Goal: Task Accomplishment & Management: Manage account settings

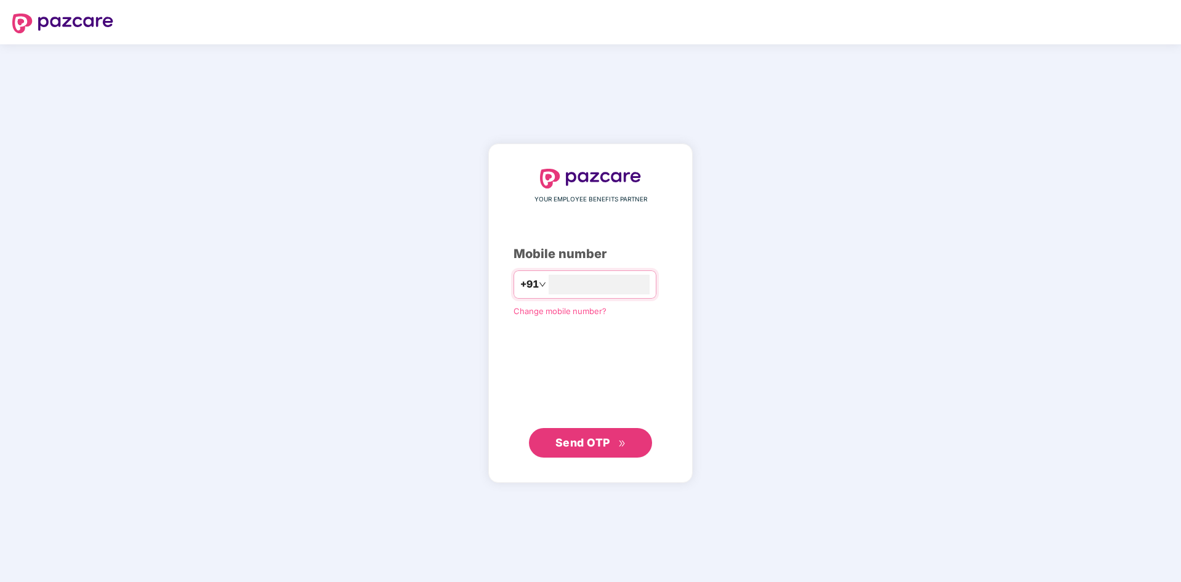
type input "**********"
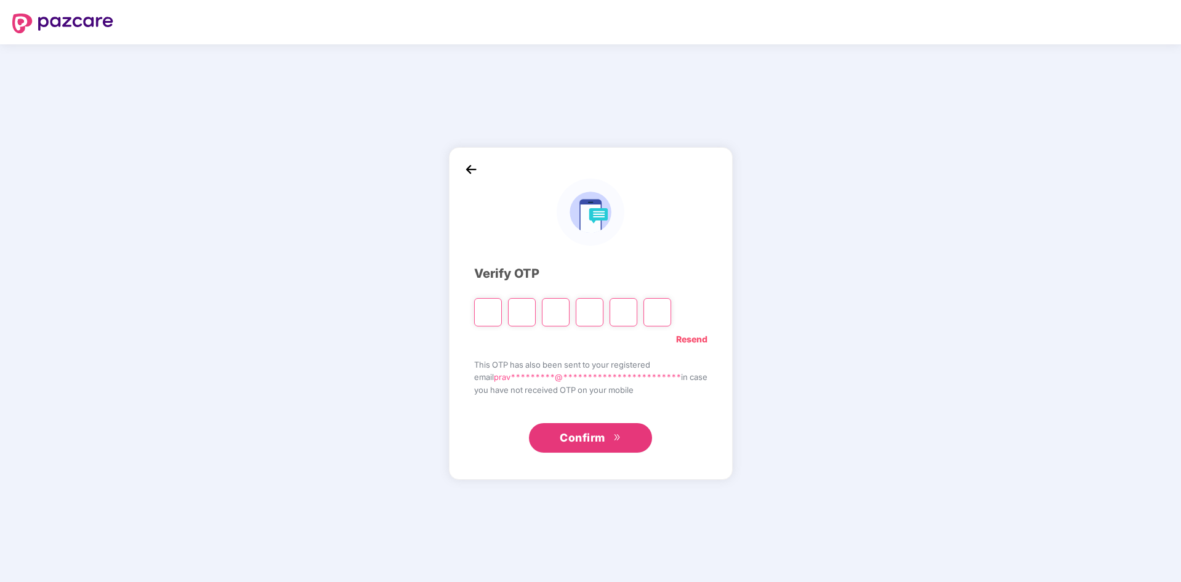
type input "*"
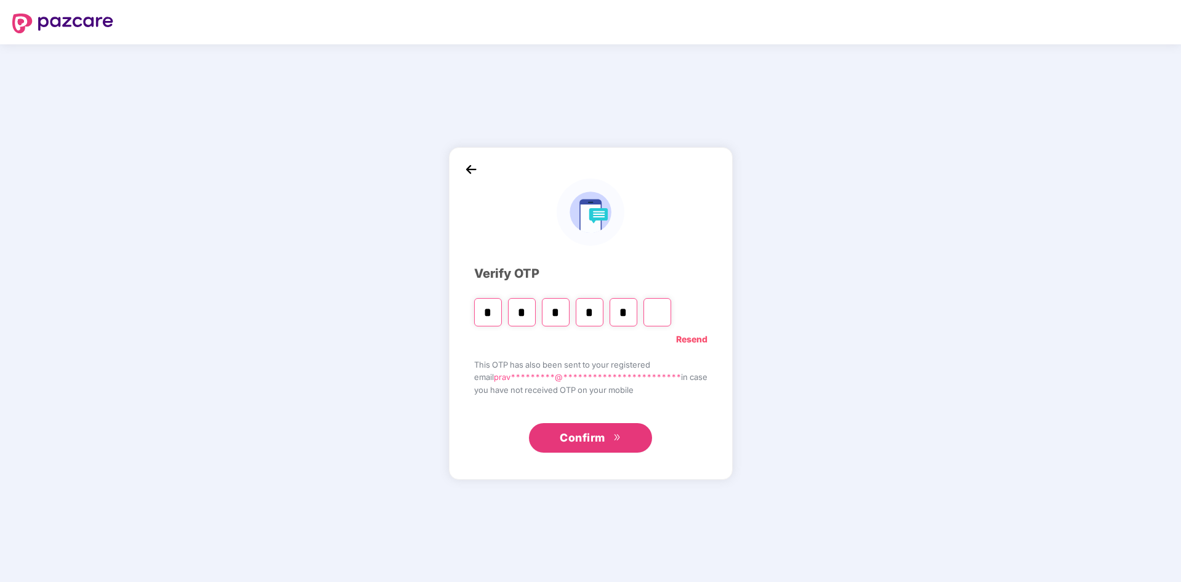
type input "*"
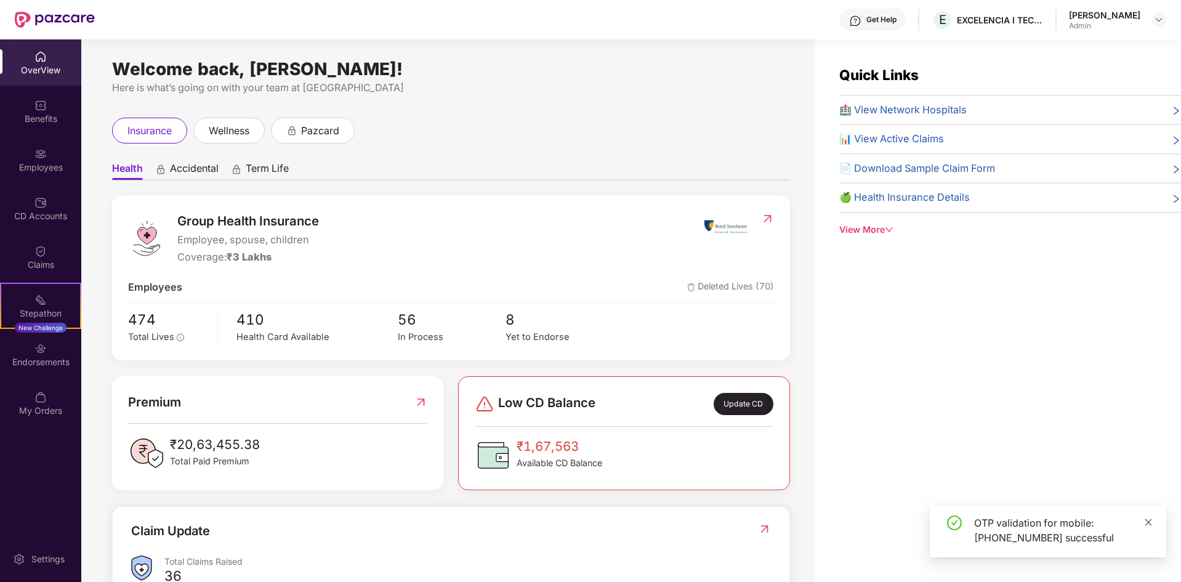
click at [1144, 521] on icon "close" at bounding box center [1148, 522] width 9 height 9
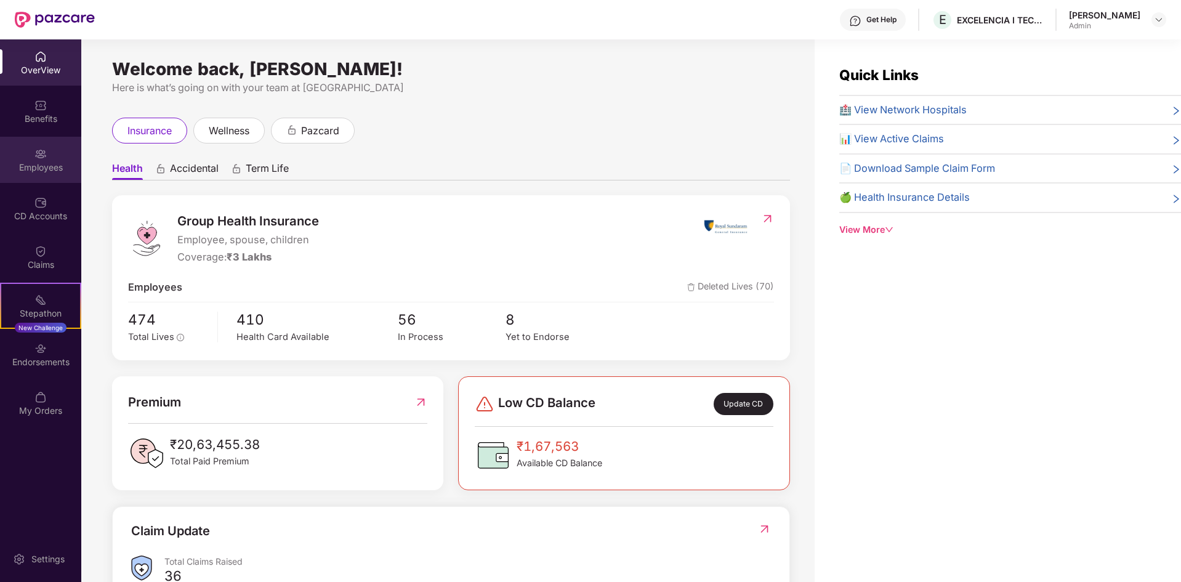
click at [29, 174] on div "Employees" at bounding box center [40, 160] width 81 height 46
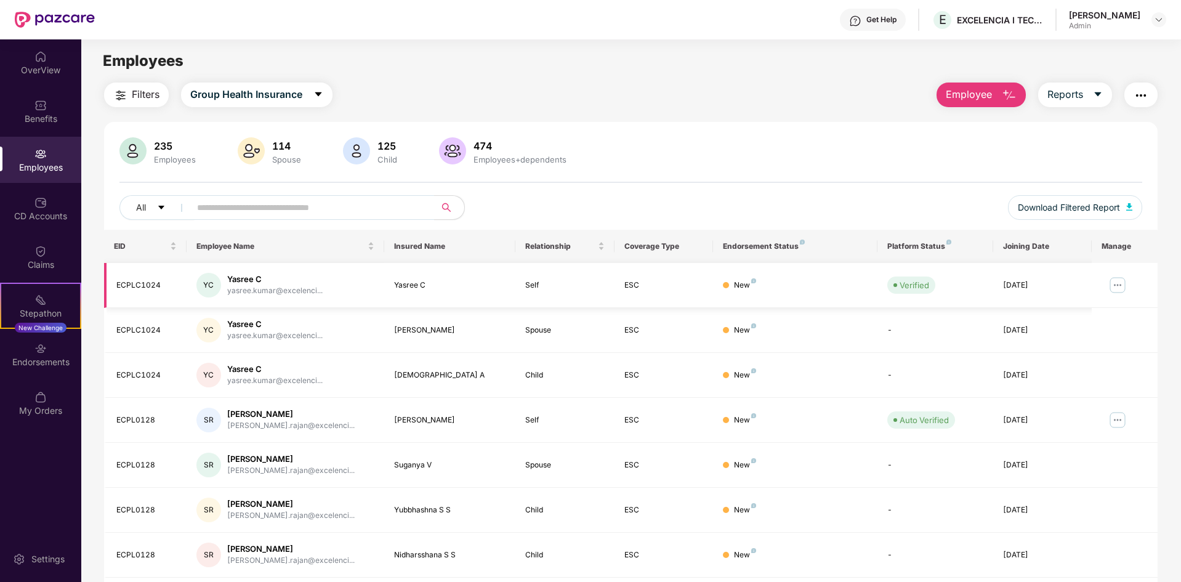
click at [270, 280] on div "Yasree C" at bounding box center [274, 279] width 95 height 12
click at [50, 353] on div "Endorsements" at bounding box center [40, 354] width 81 height 46
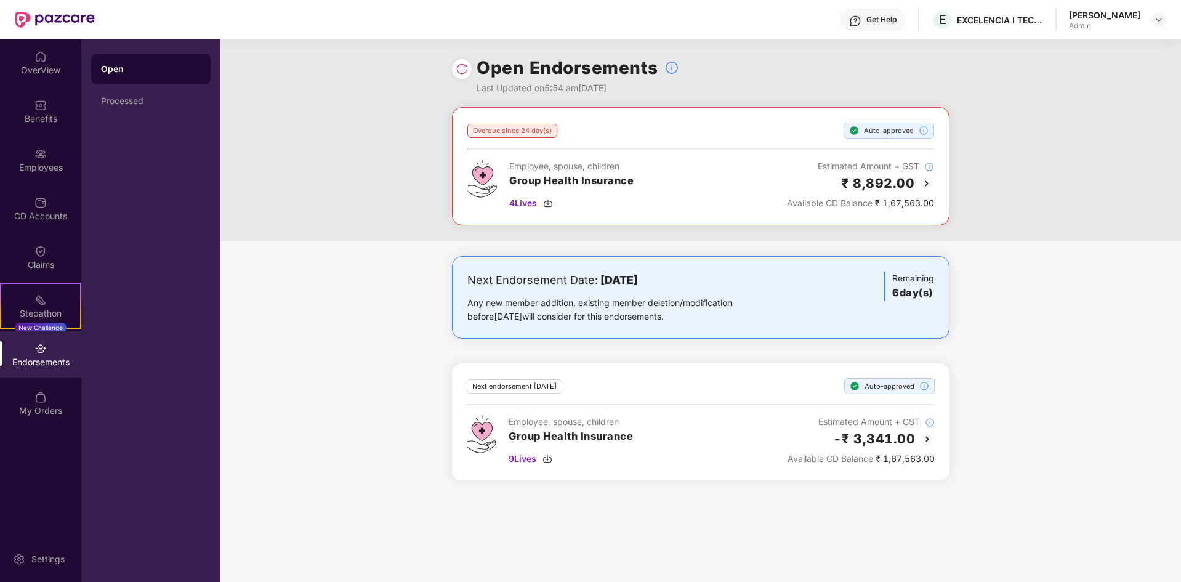
click at [506, 135] on div "Overdue since 24 day(s)" at bounding box center [512, 131] width 90 height 14
click at [131, 99] on div "Processed" at bounding box center [151, 101] width 100 height 10
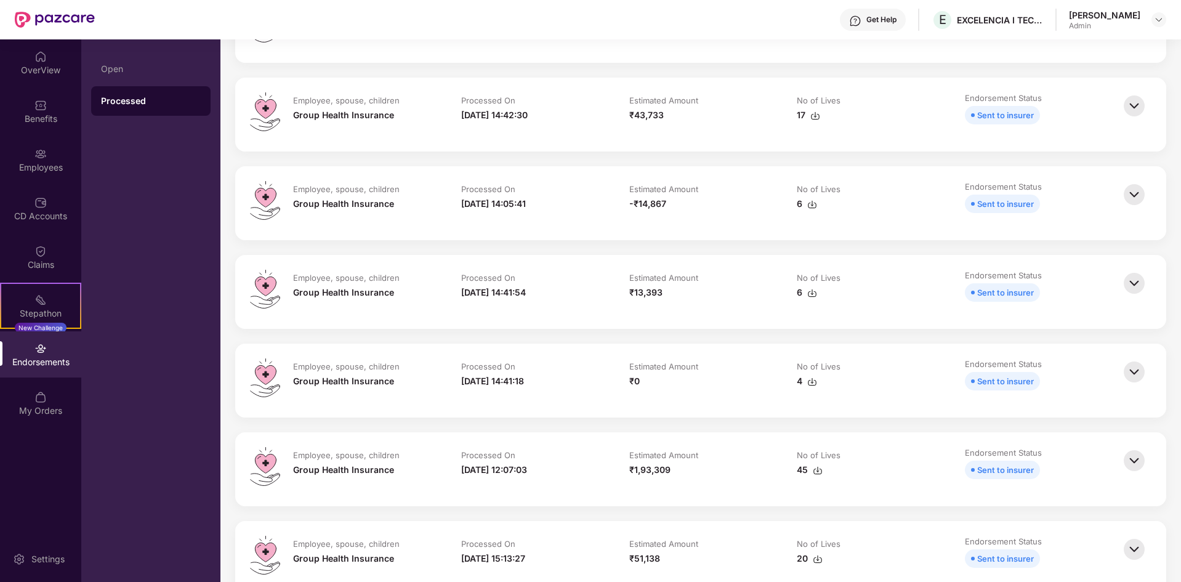
scroll to position [31, 0]
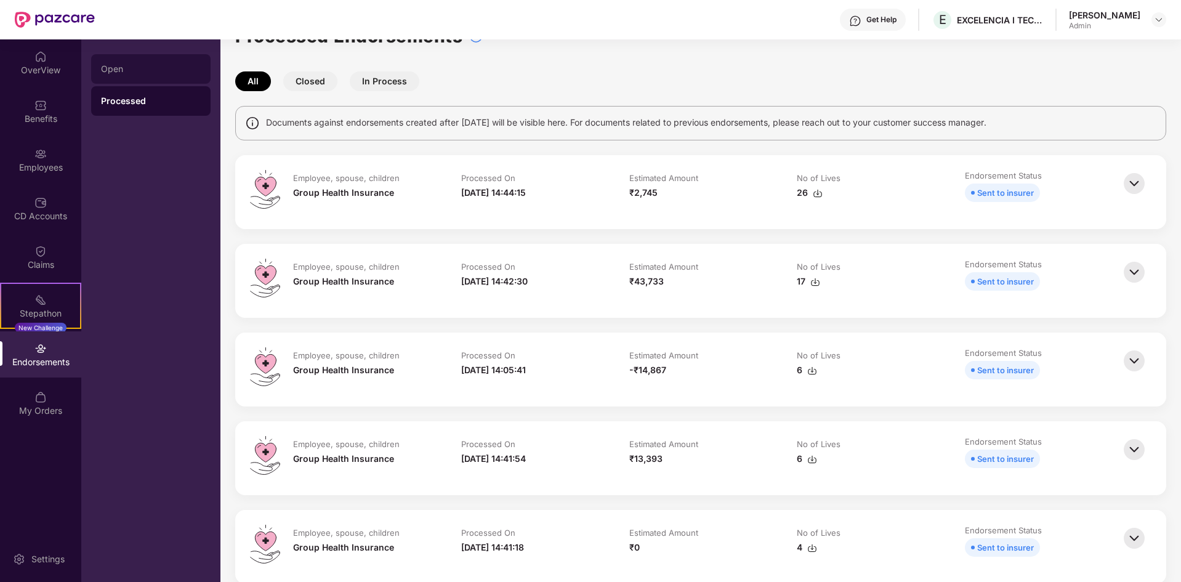
click at [104, 65] on div "Open" at bounding box center [151, 69] width 100 height 10
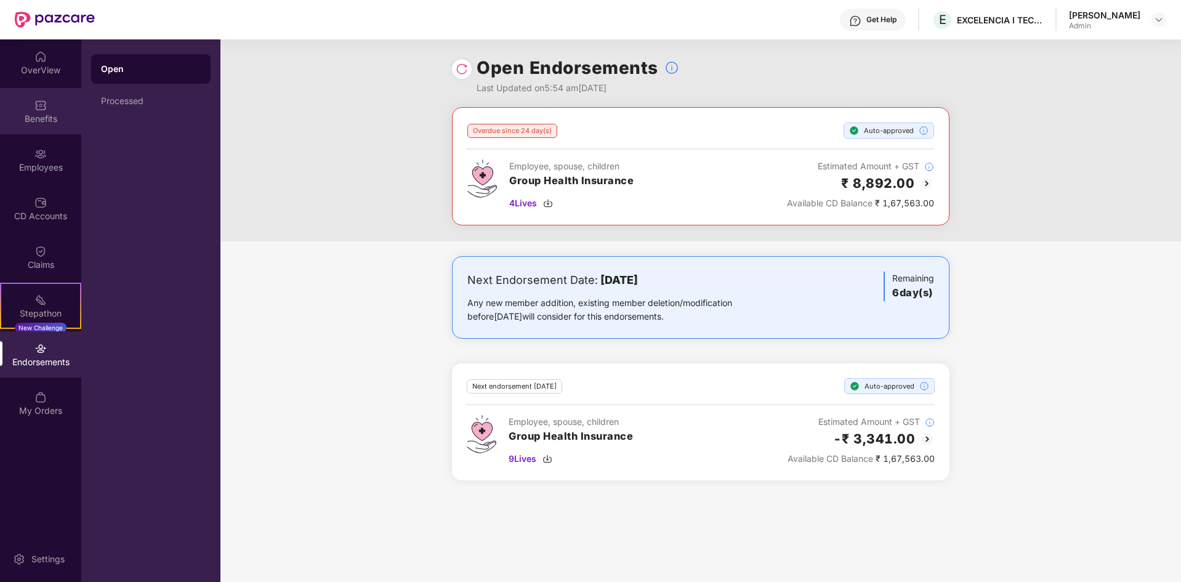
click at [20, 116] on div "Benefits" at bounding box center [40, 119] width 81 height 12
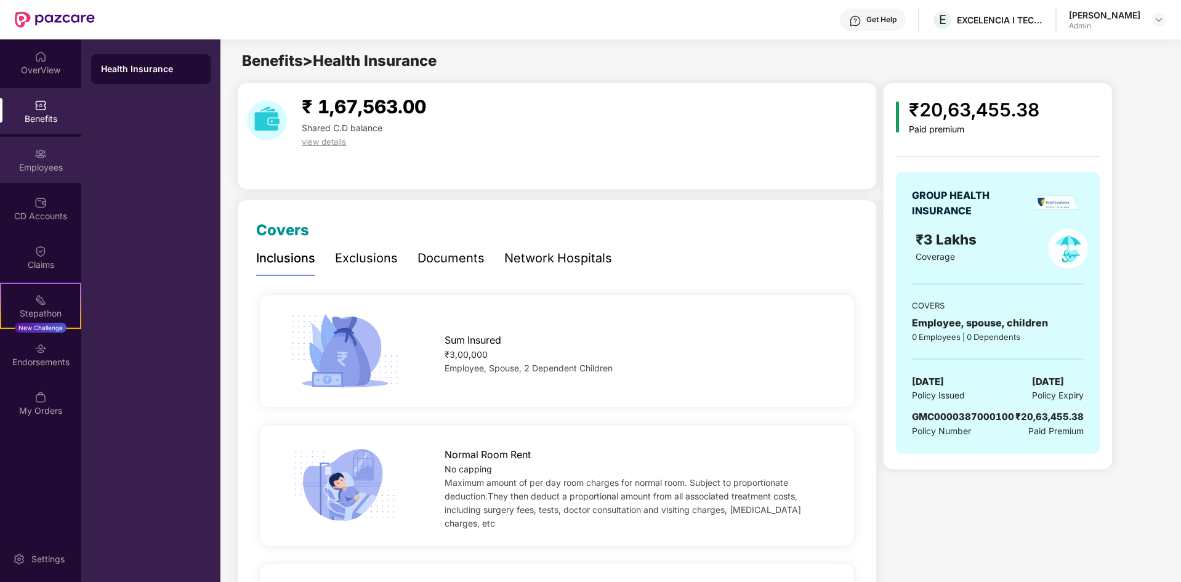
click at [36, 159] on img at bounding box center [40, 154] width 12 height 12
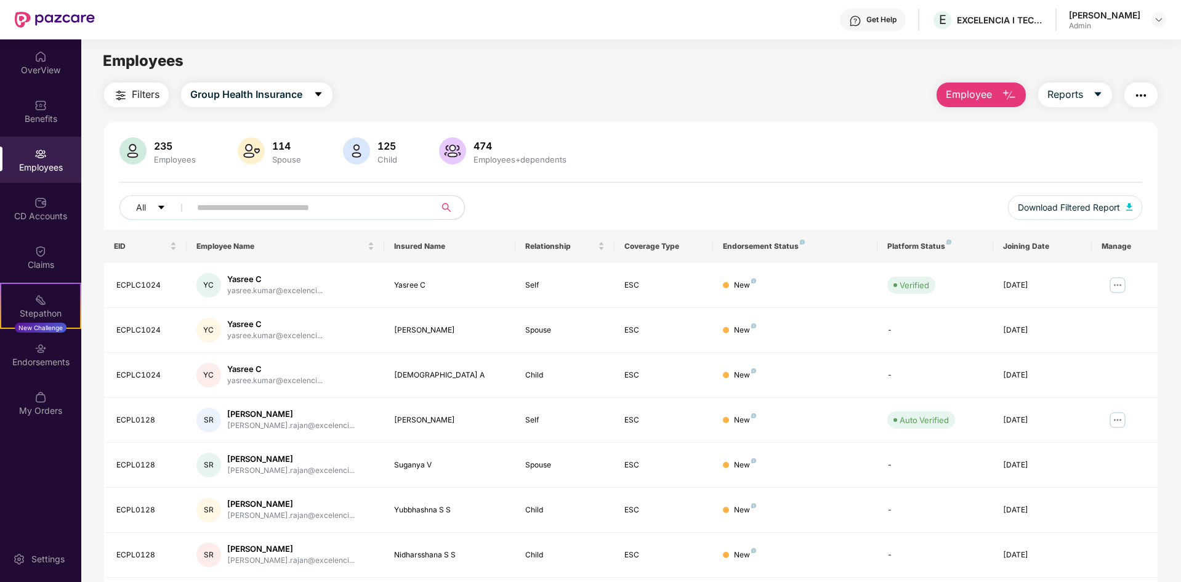
click at [270, 207] on input "text" at bounding box center [307, 207] width 221 height 18
type input "*****"
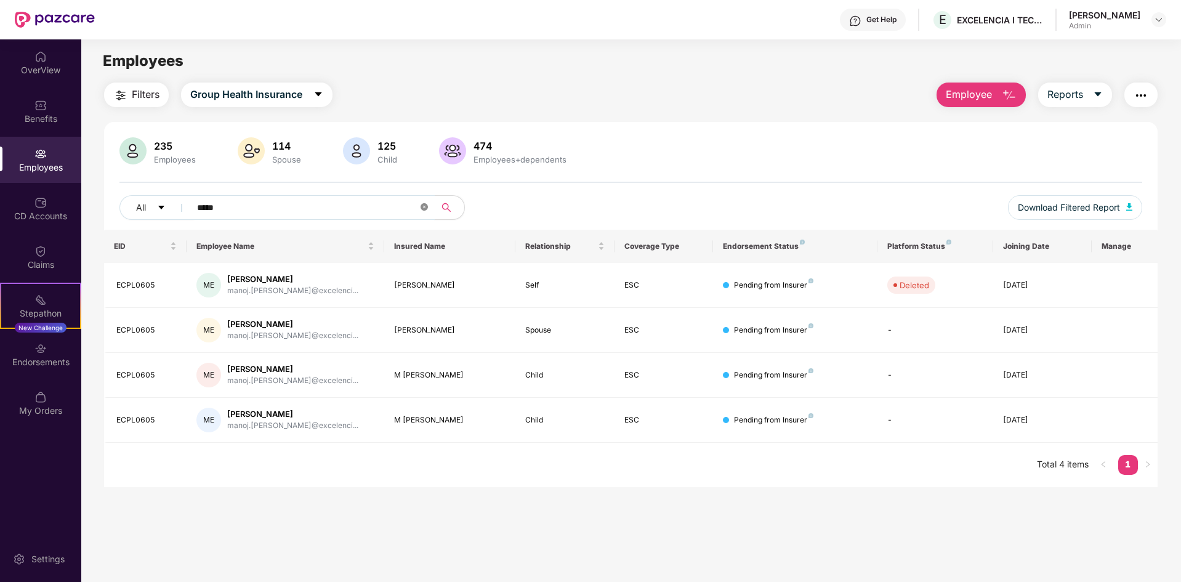
click at [421, 209] on icon "close-circle" at bounding box center [424, 206] width 7 height 7
click at [395, 206] on input "text" at bounding box center [307, 207] width 221 height 18
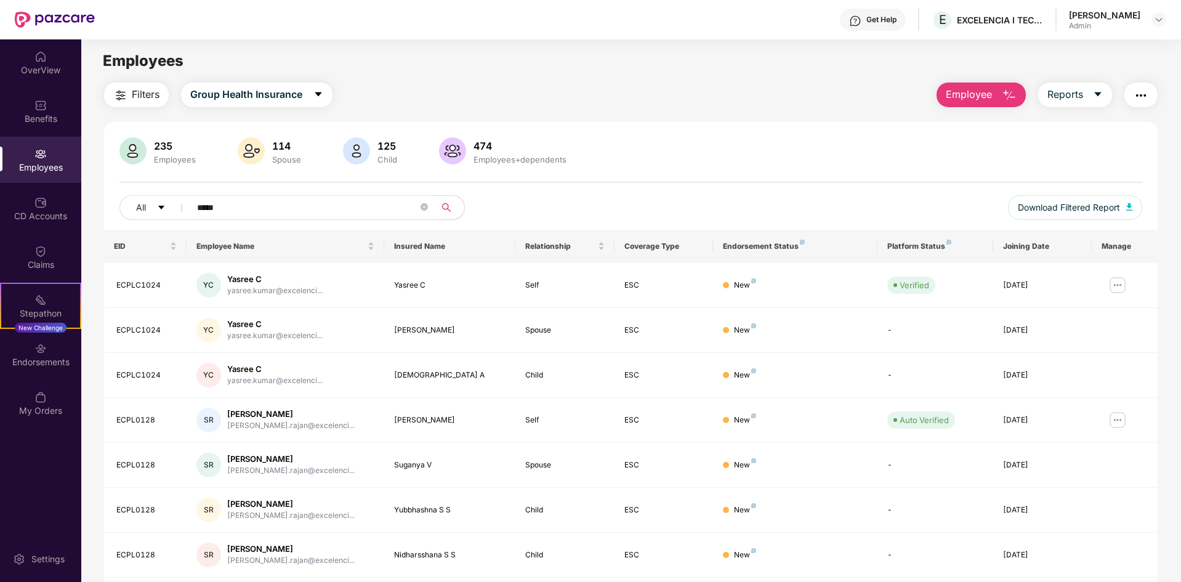
type input "*****"
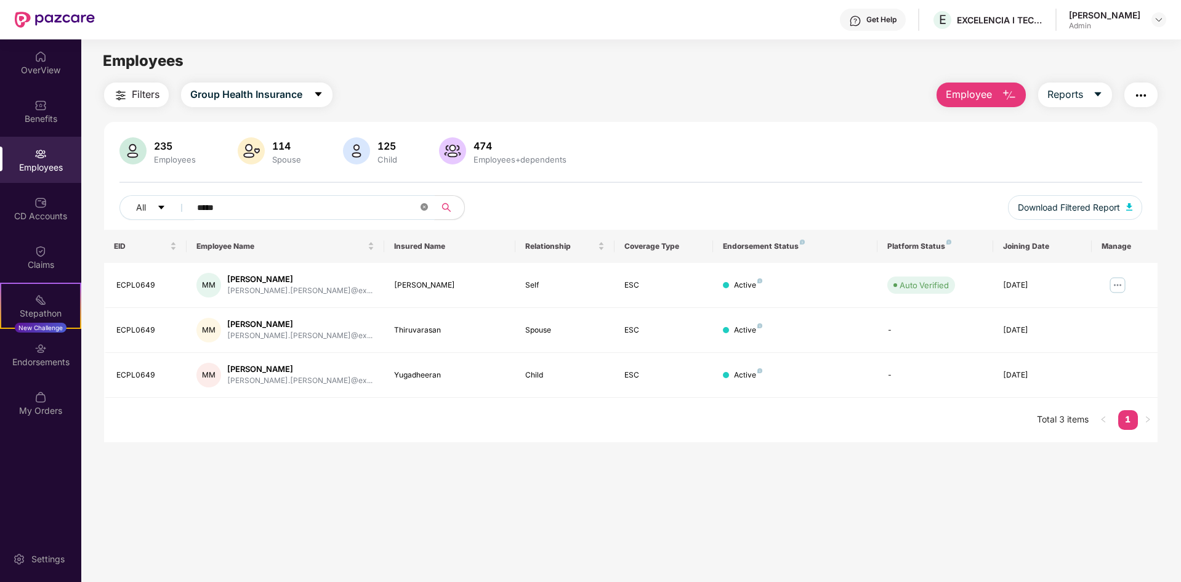
click at [426, 208] on icon "close-circle" at bounding box center [424, 206] width 7 height 7
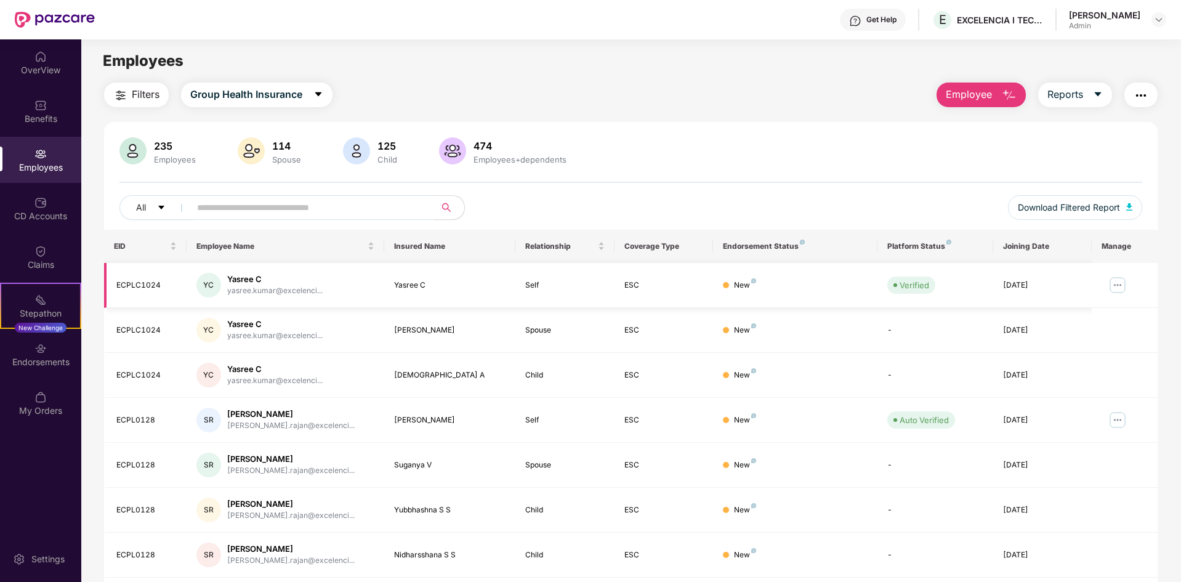
scroll to position [175, 0]
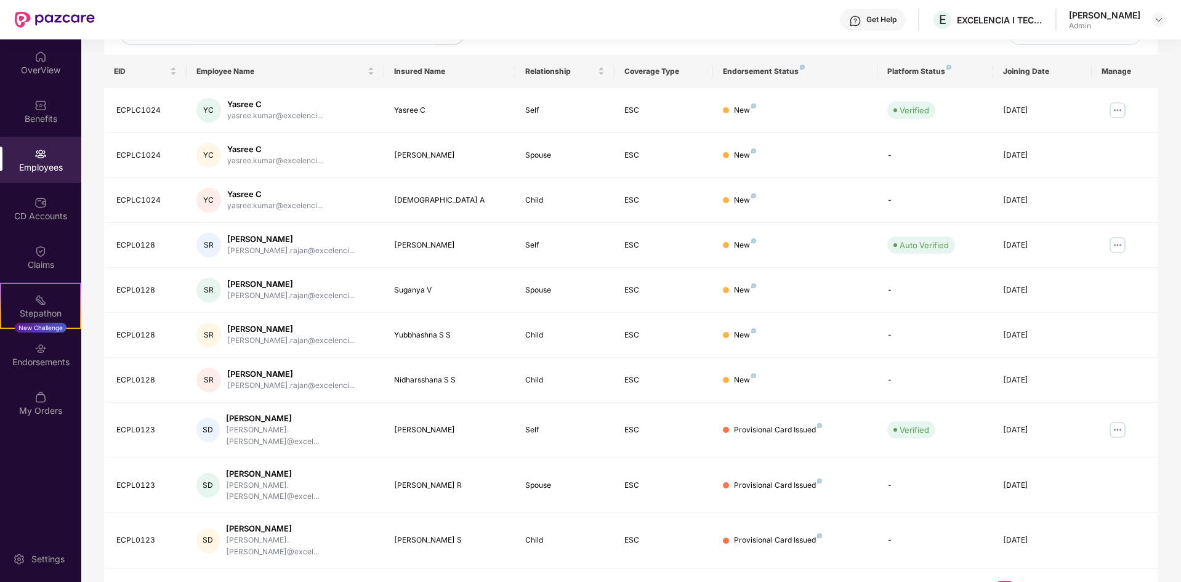
click at [1020, 581] on link "2" at bounding box center [1025, 590] width 20 height 18
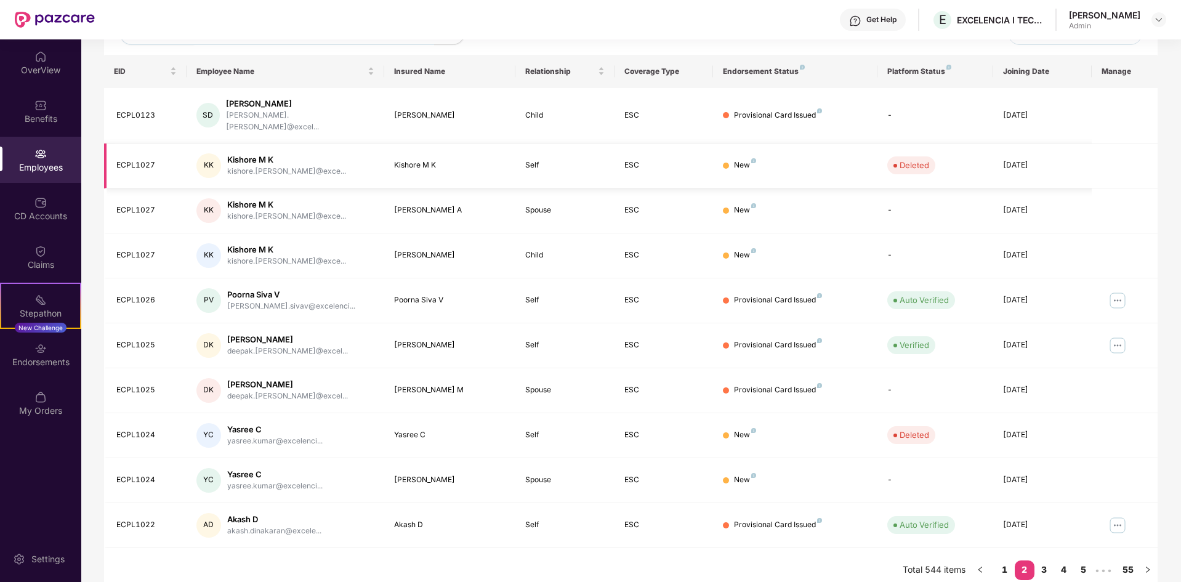
click at [245, 154] on div "Kishore M K" at bounding box center [286, 160] width 119 height 12
click at [1042, 560] on link "3" at bounding box center [1044, 569] width 20 height 18
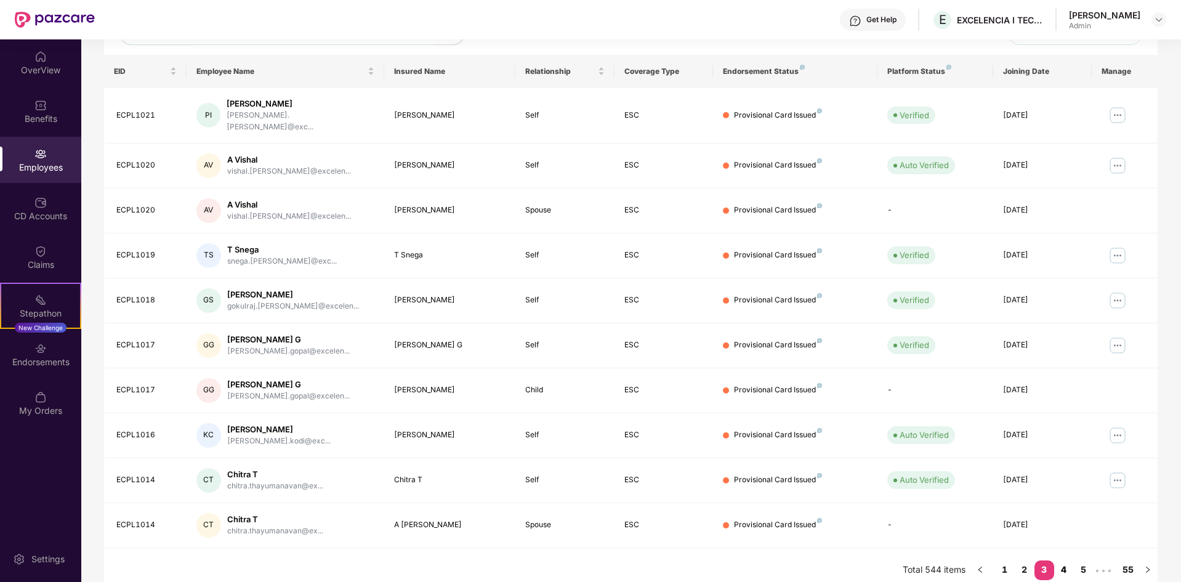
click at [1060, 566] on link "4" at bounding box center [1064, 569] width 20 height 18
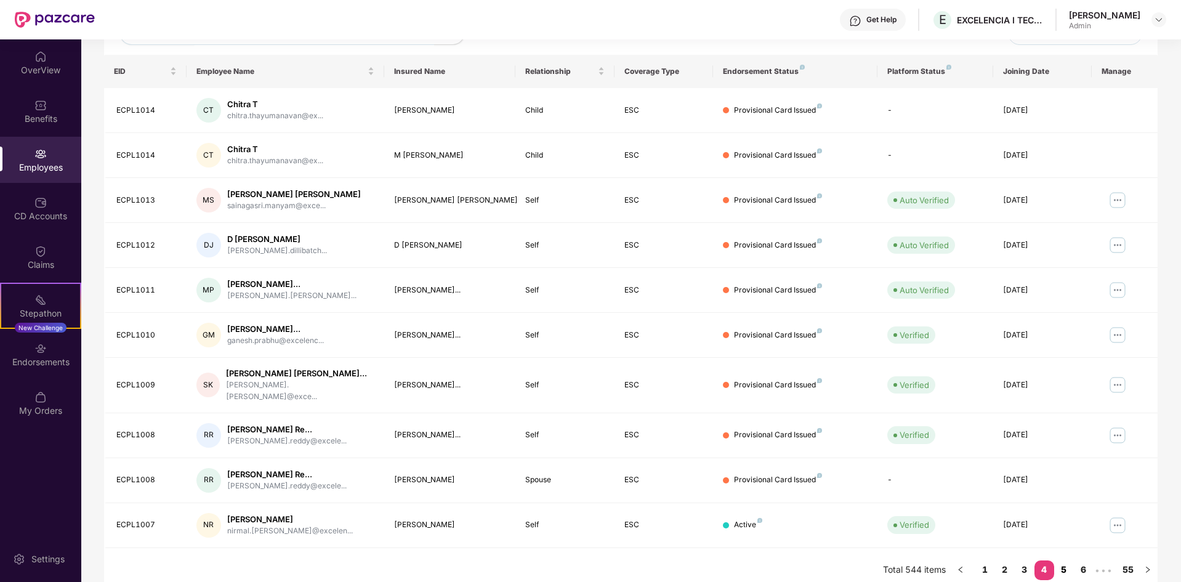
click at [1060, 560] on link "5" at bounding box center [1064, 569] width 20 height 18
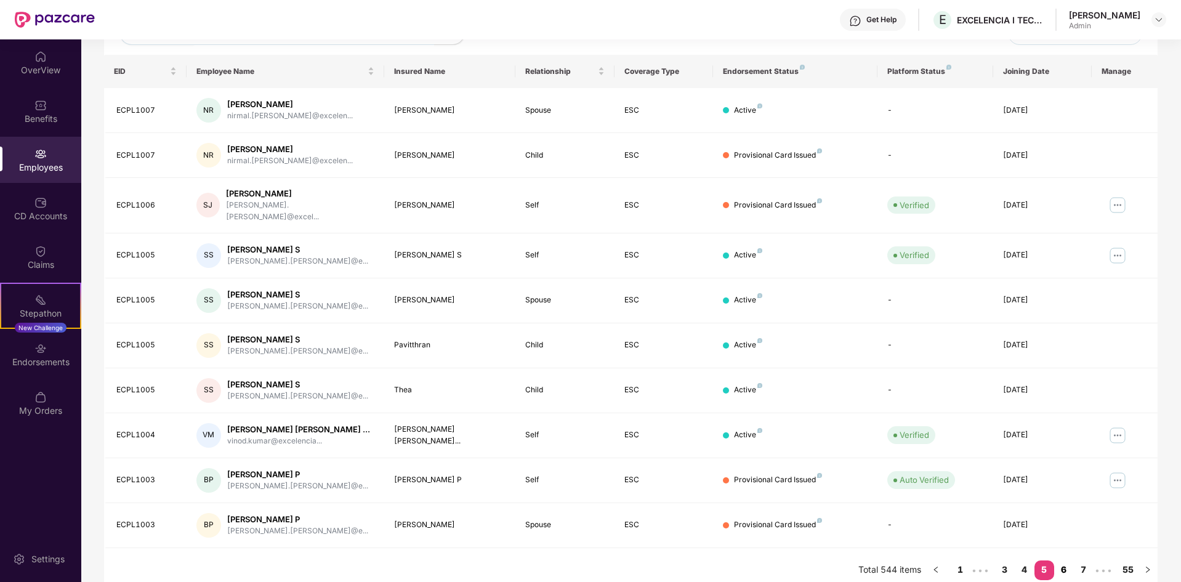
click at [1067, 560] on link "6" at bounding box center [1064, 569] width 20 height 18
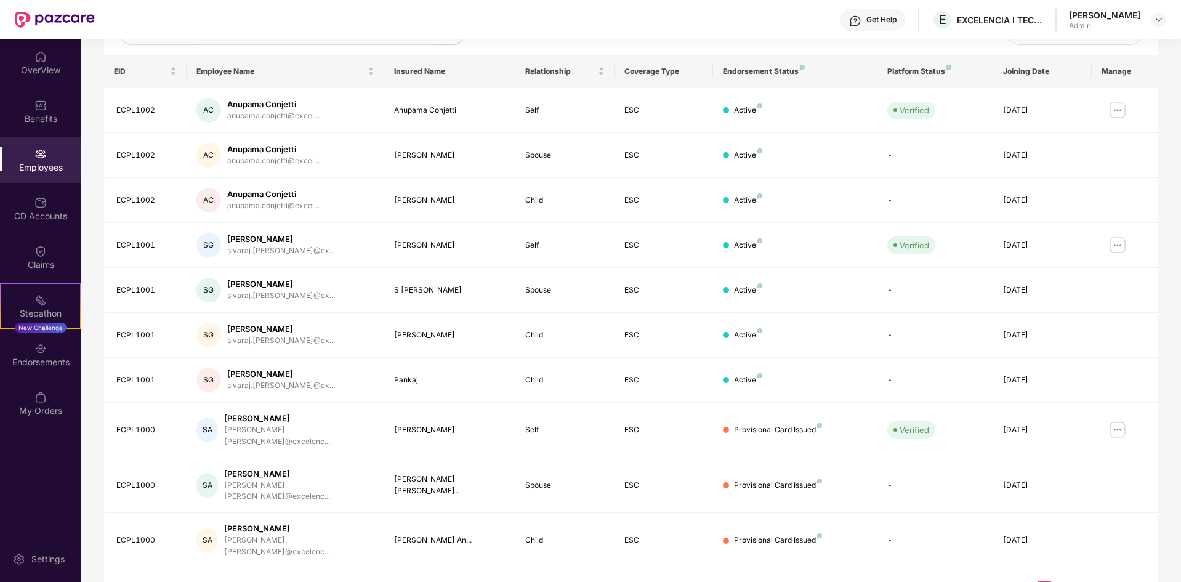
click at [1054, 581] on link "7" at bounding box center [1064, 590] width 20 height 18
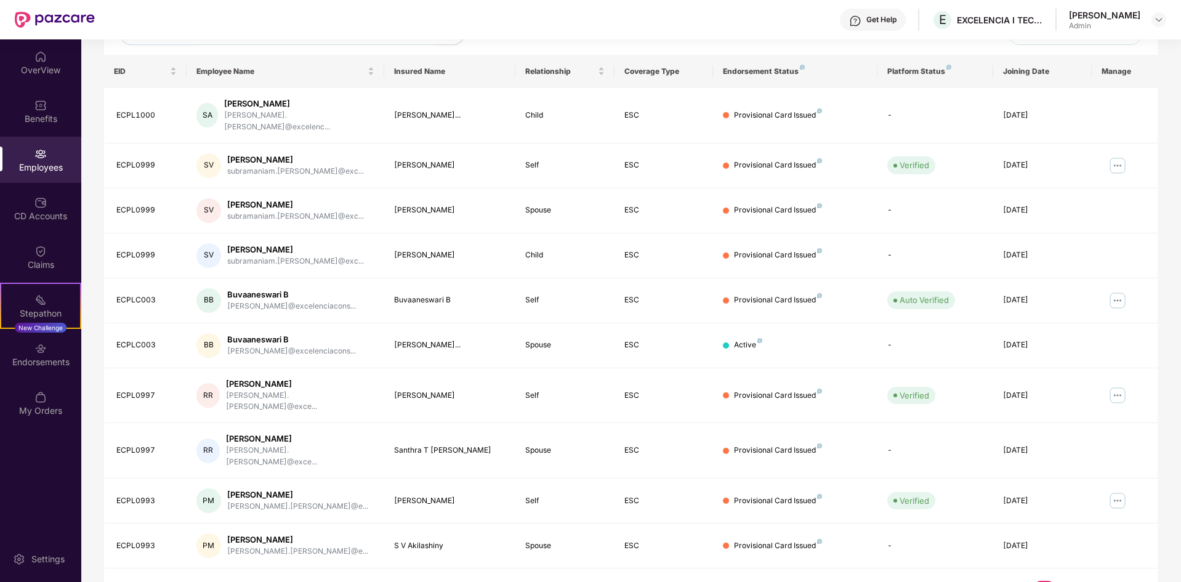
click at [1064, 581] on link "8" at bounding box center [1064, 590] width 20 height 18
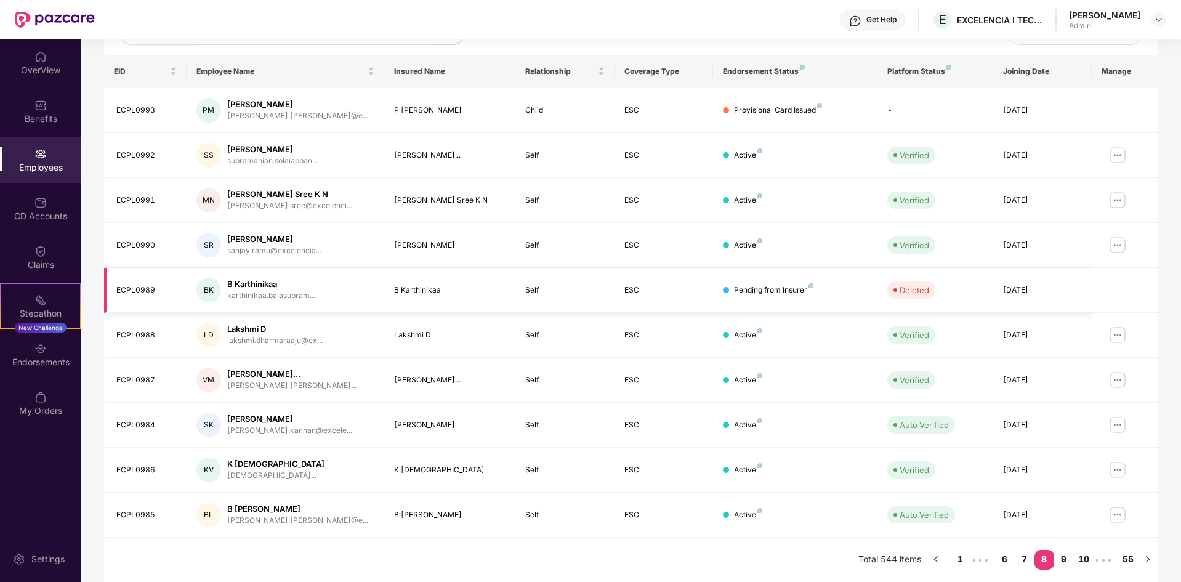
click at [760, 290] on div "Pending from Insurer" at bounding box center [773, 290] width 79 height 12
click at [1038, 286] on div "[DATE]" at bounding box center [1042, 290] width 79 height 12
click at [1039, 287] on div "[DATE]" at bounding box center [1042, 290] width 79 height 12
click at [1094, 283] on td at bounding box center [1125, 290] width 66 height 45
click at [30, 291] on div "Stepathon New Challenge" at bounding box center [40, 306] width 81 height 46
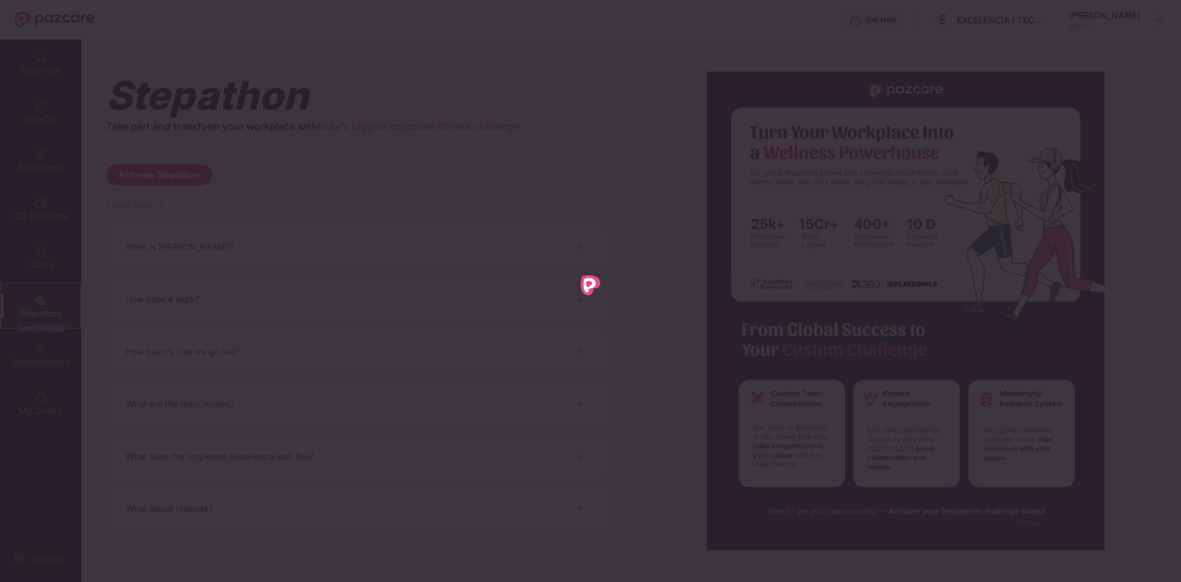
scroll to position [0, 0]
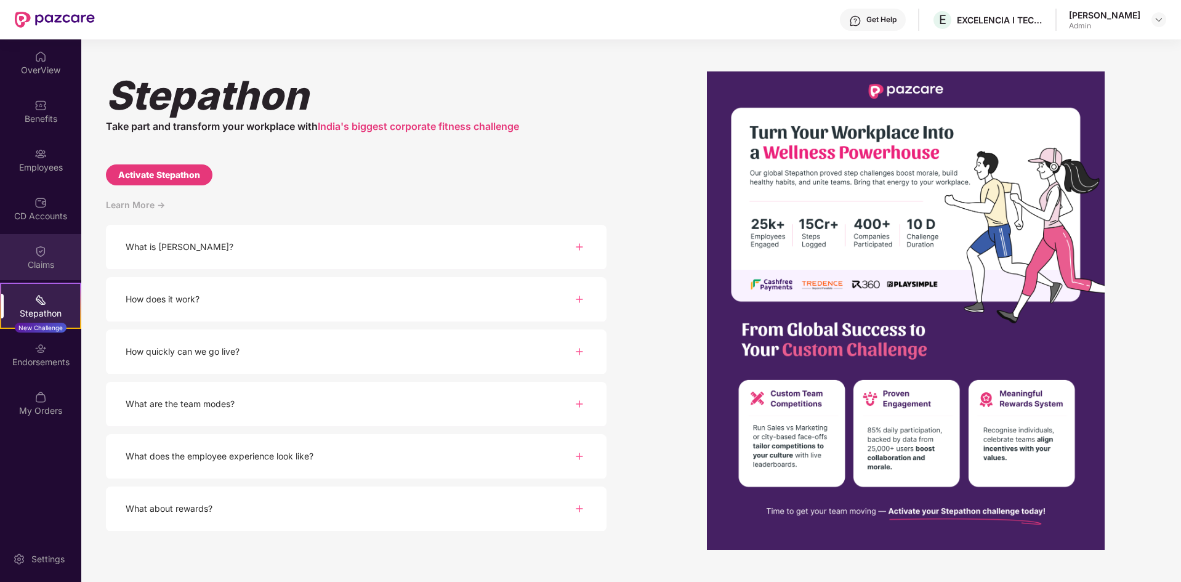
click at [52, 260] on div "Claims" at bounding box center [40, 265] width 81 height 12
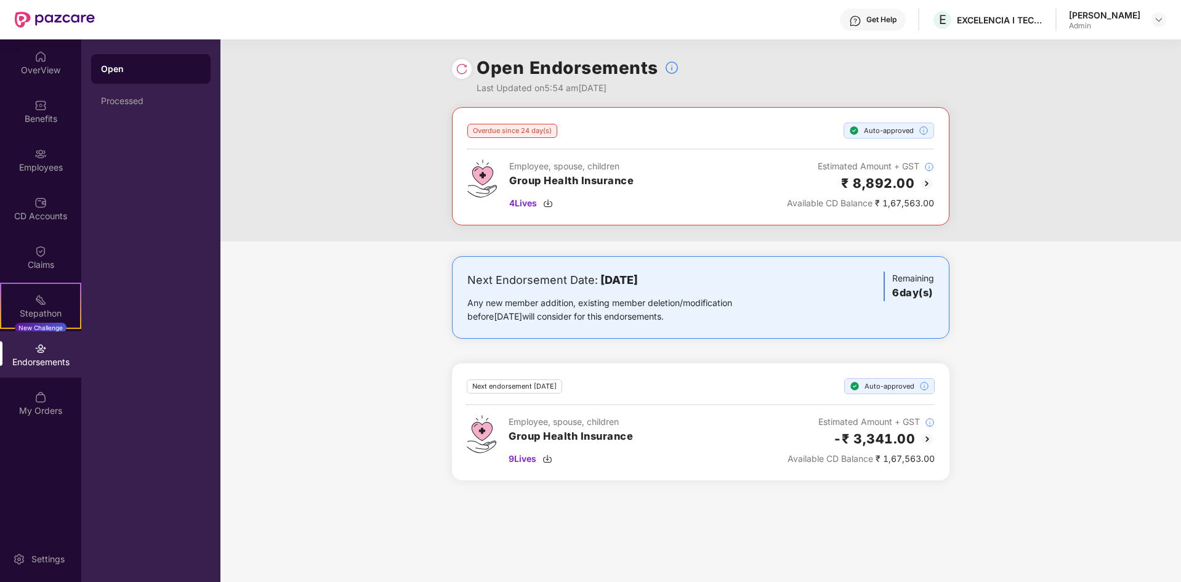
click at [924, 184] on img at bounding box center [926, 183] width 15 height 15
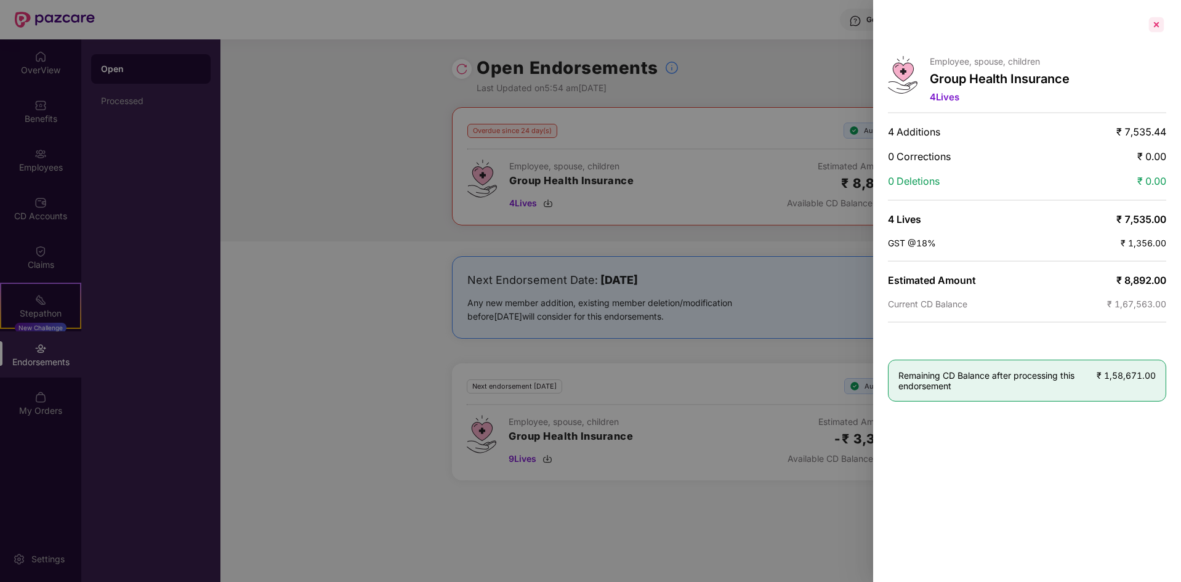
click at [1152, 22] on div at bounding box center [1157, 25] width 20 height 20
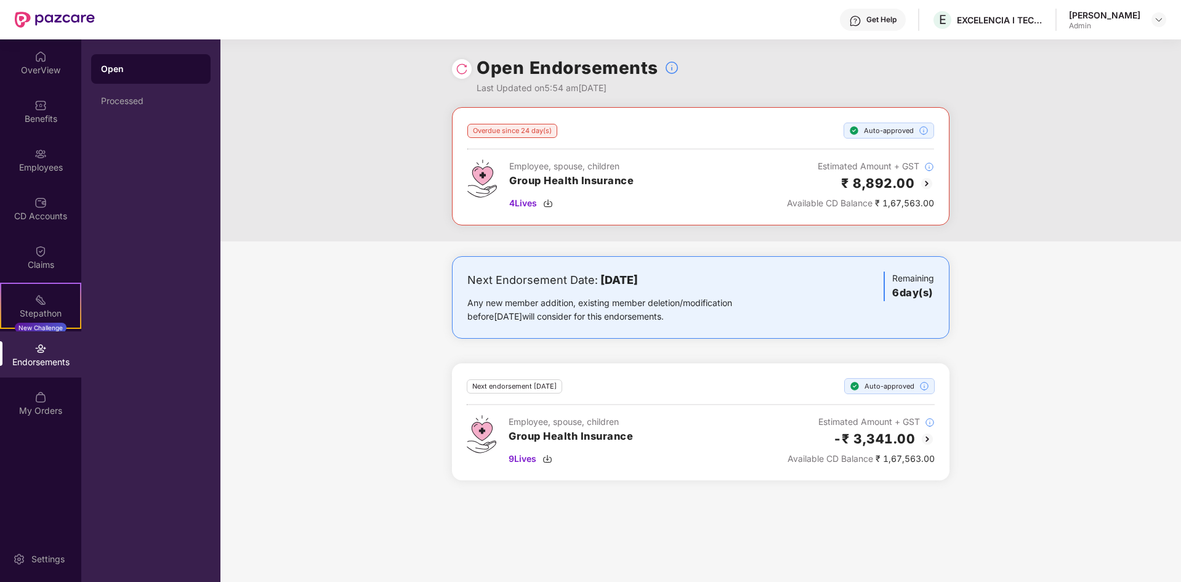
click at [930, 438] on img at bounding box center [927, 439] width 15 height 15
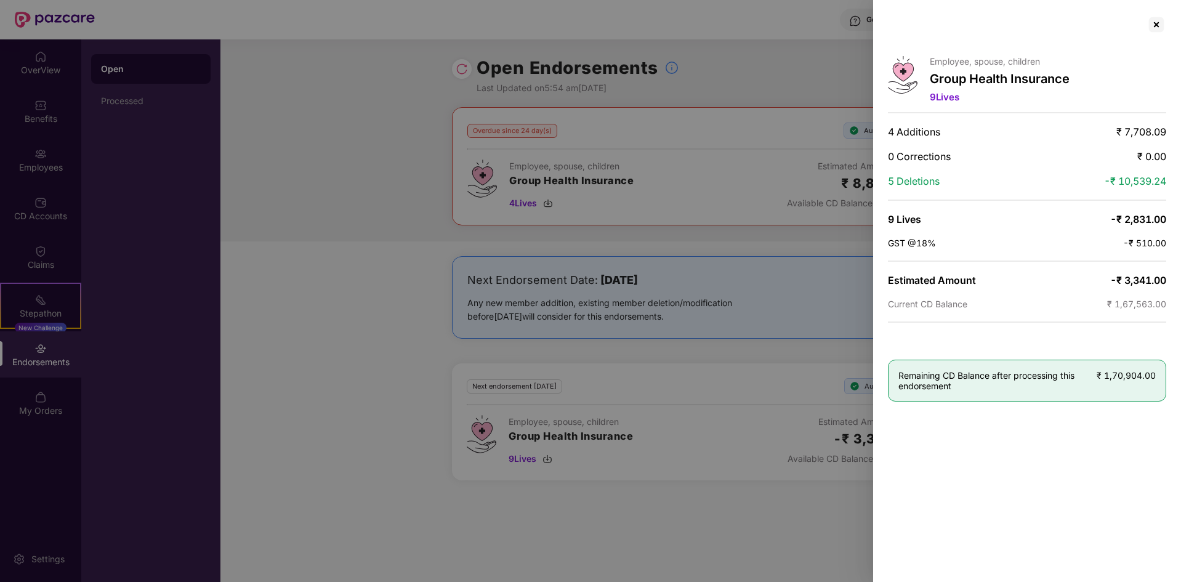
click at [434, 115] on div at bounding box center [590, 291] width 1181 height 582
click at [1163, 26] on div at bounding box center [1157, 25] width 20 height 20
